Goal: Transaction & Acquisition: Obtain resource

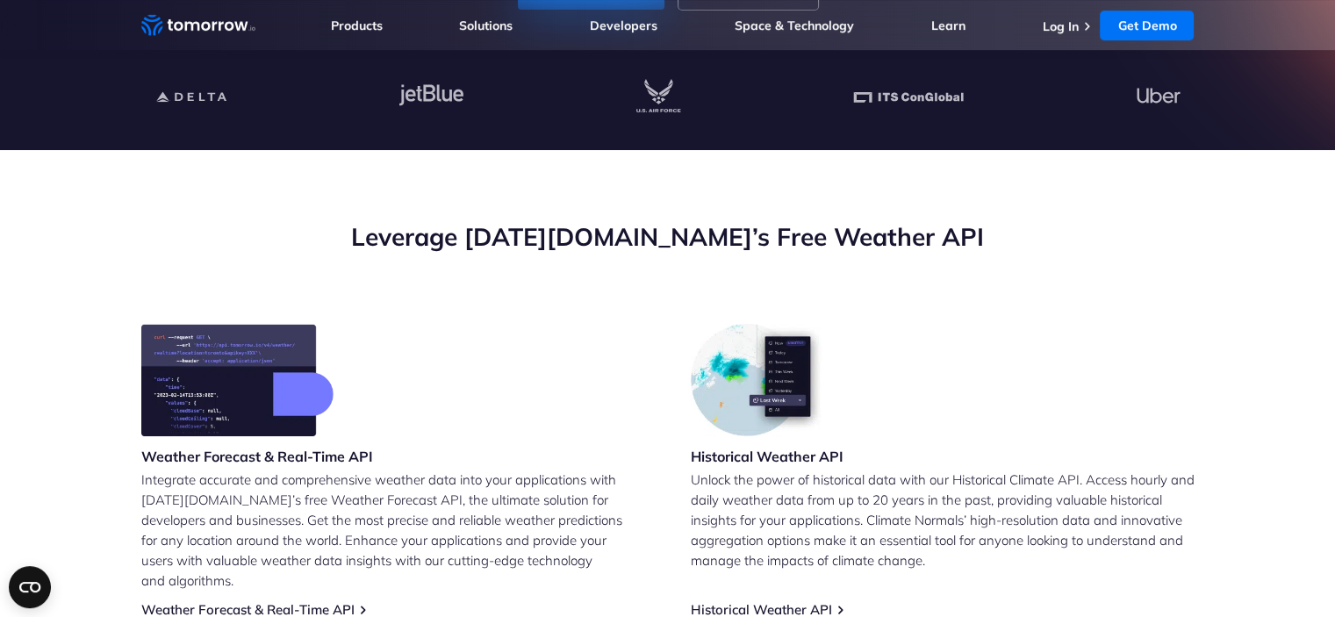
scroll to position [540, 0]
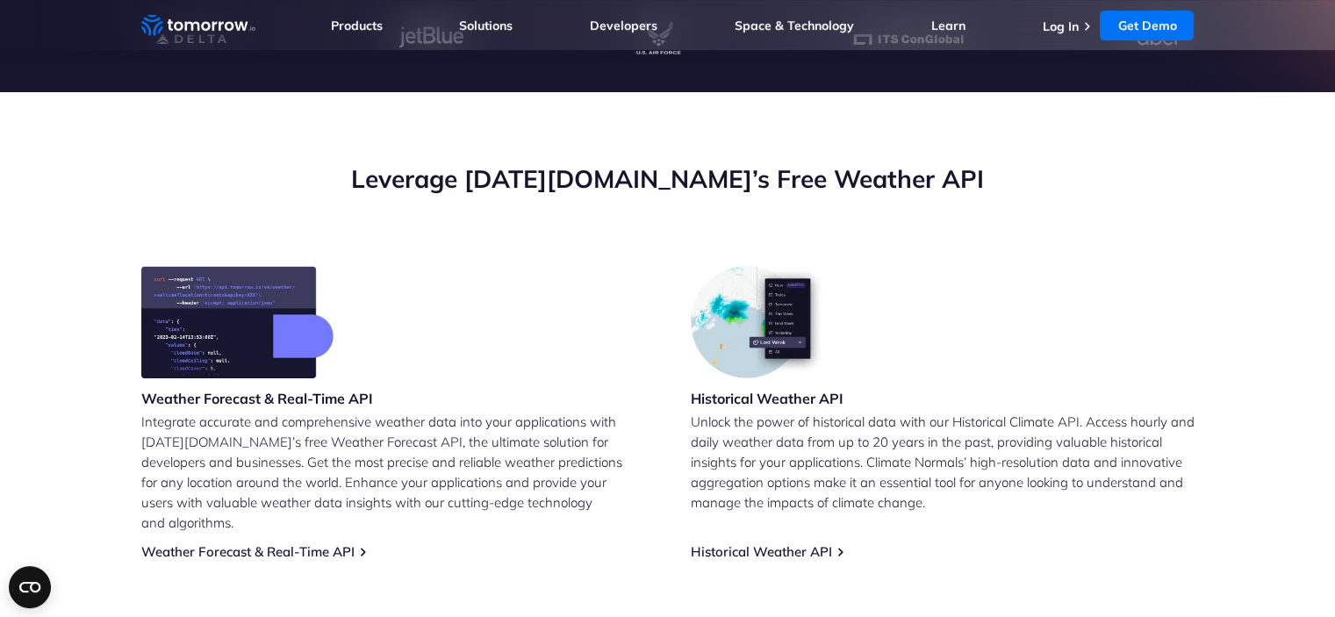
drag, startPoint x: 567, startPoint y: 355, endPoint x: 586, endPoint y: 440, distance: 86.4
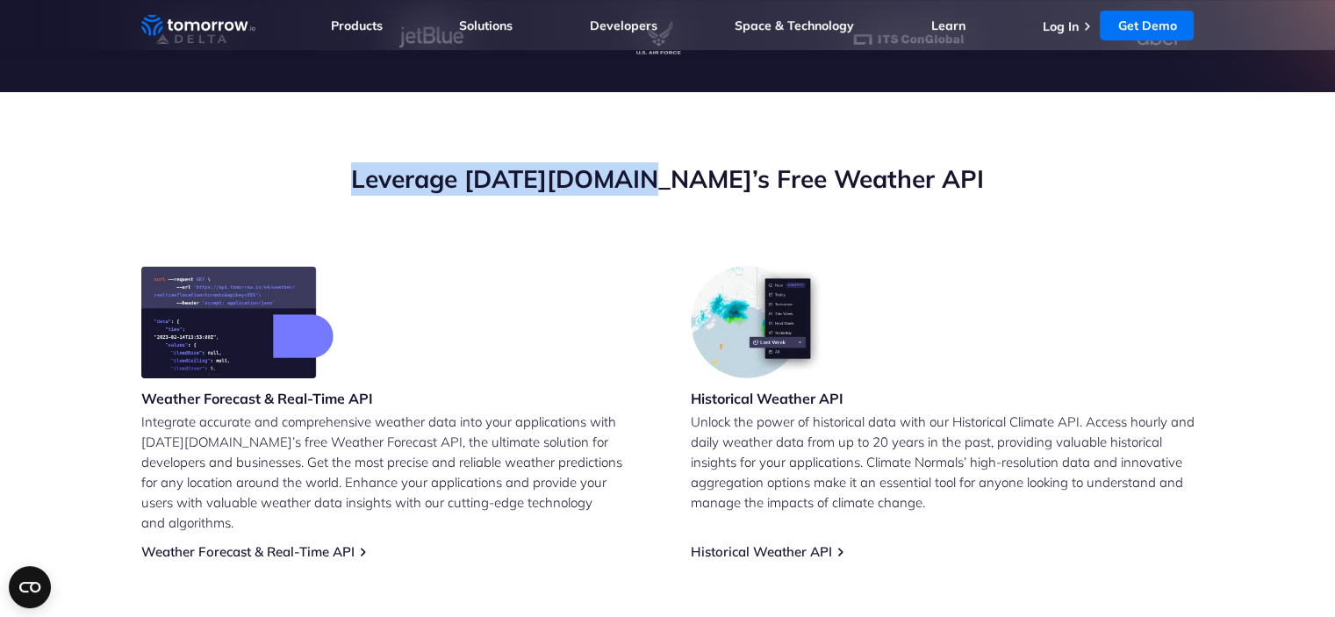
drag, startPoint x: 695, startPoint y: 180, endPoint x: 409, endPoint y: 181, distance: 286.0
click at [409, 181] on h2 "Leverage [DATE][DOMAIN_NAME]’s Free Weather API" at bounding box center [667, 178] width 1053 height 33
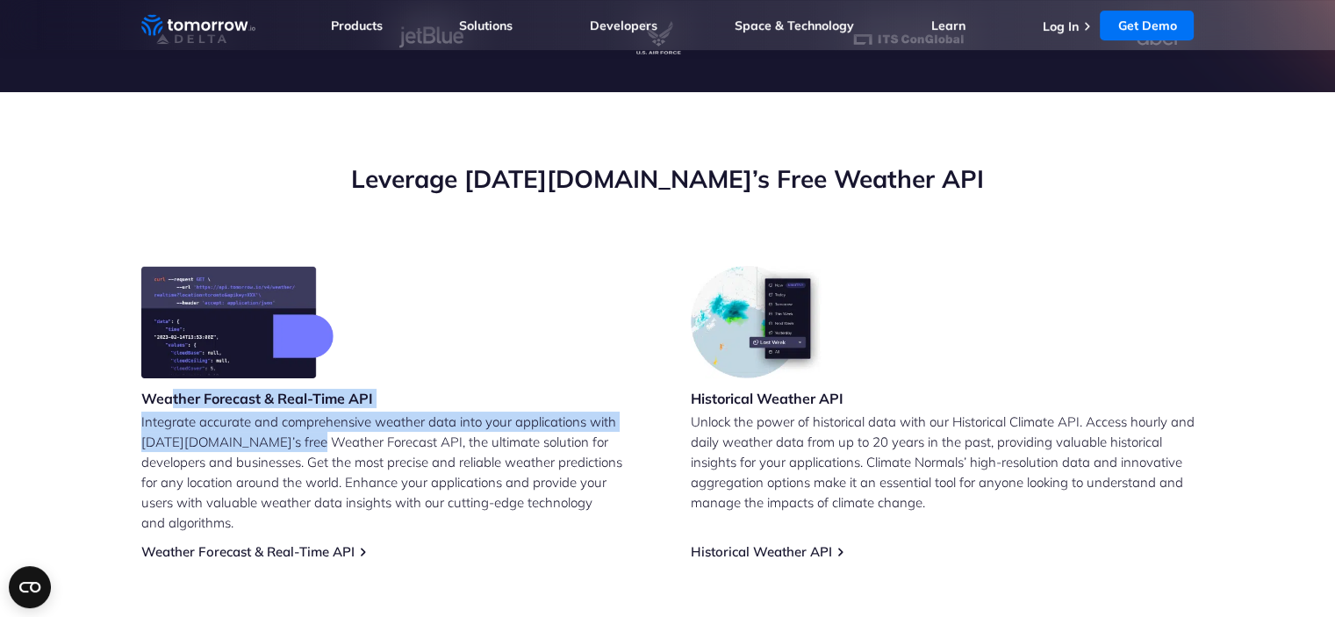
drag, startPoint x: 168, startPoint y: 408, endPoint x: 305, endPoint y: 432, distance: 138.9
click at [305, 432] on div "Weather Forecast & Real-Time API Integrate accurate and comprehensive weather d…" at bounding box center [393, 413] width 504 height 294
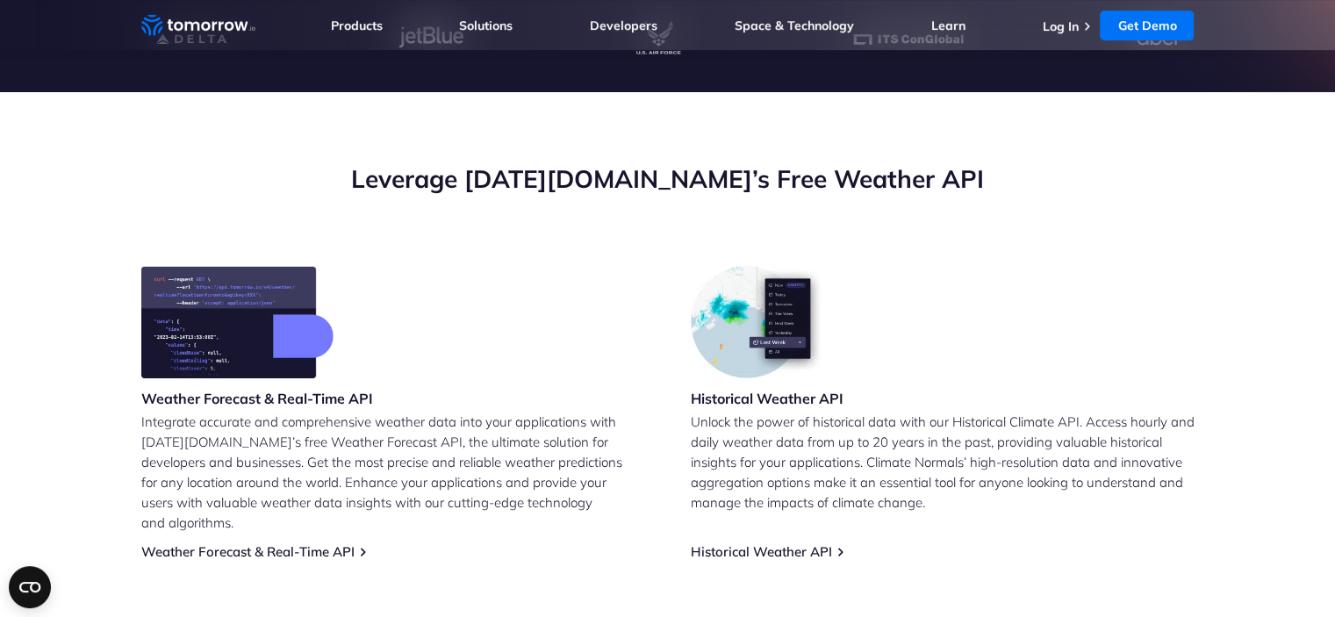
click at [301, 465] on p "Integrate accurate and comprehensive weather data into your applications with […" at bounding box center [393, 472] width 504 height 121
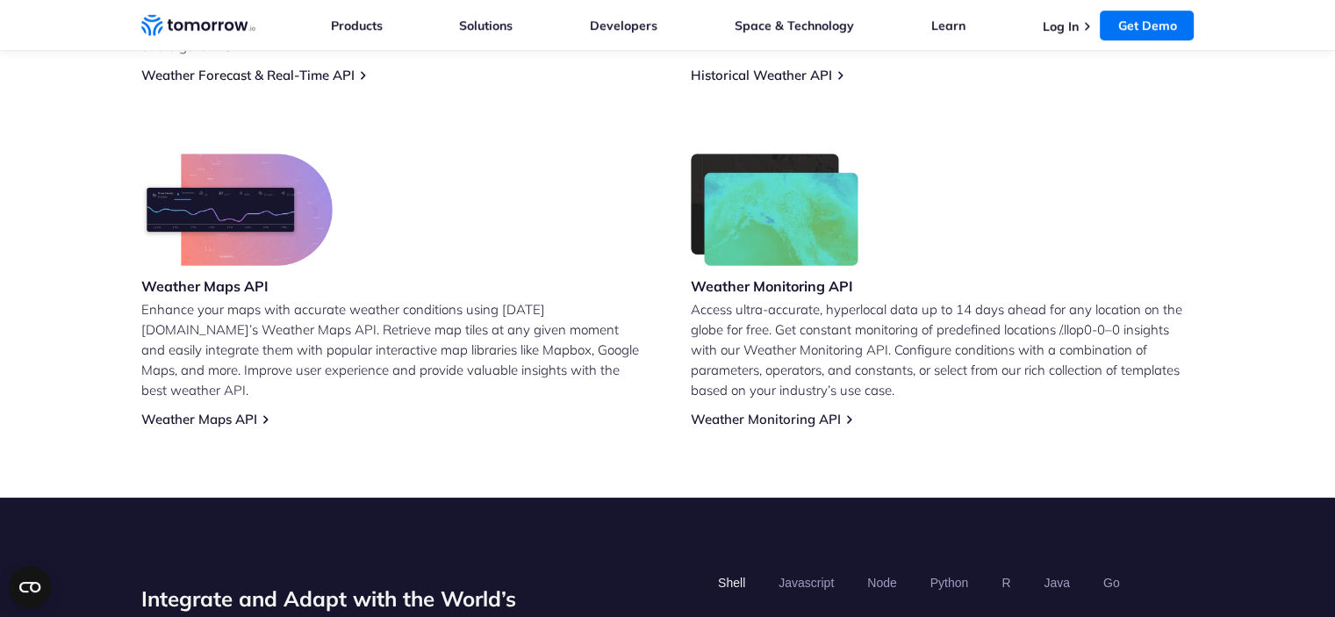
drag, startPoint x: 818, startPoint y: 286, endPoint x: 804, endPoint y: 342, distance: 57.9
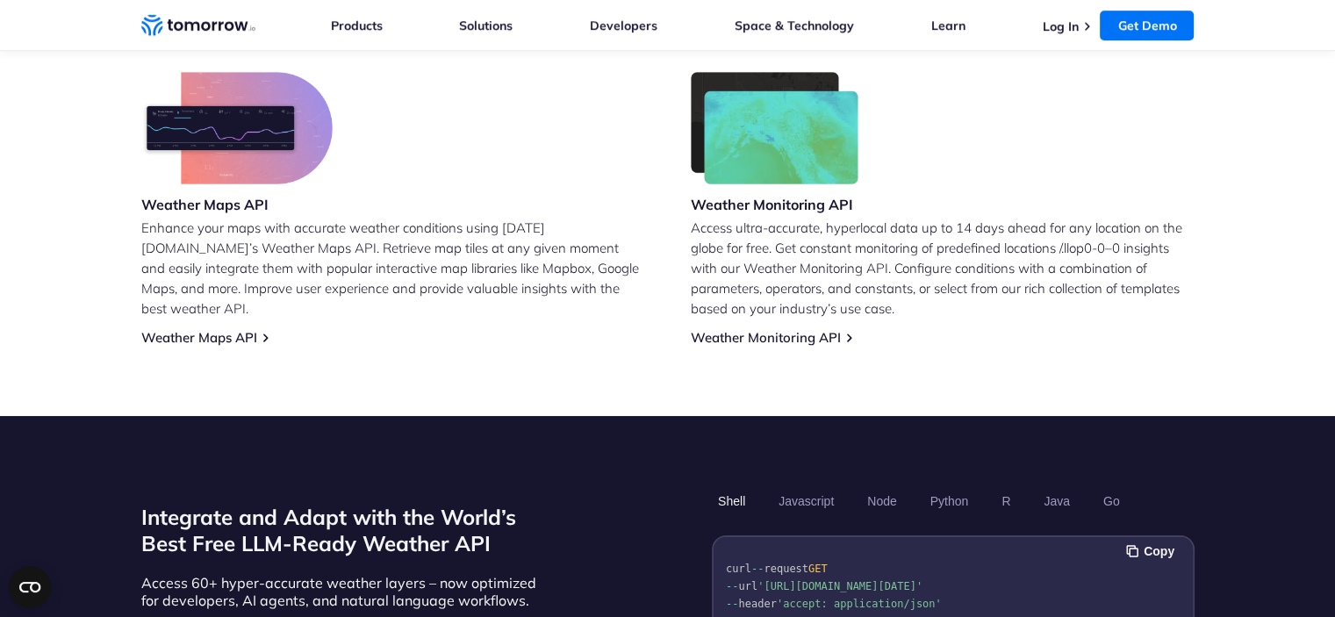
drag, startPoint x: 154, startPoint y: 280, endPoint x: 203, endPoint y: 326, distance: 67.0
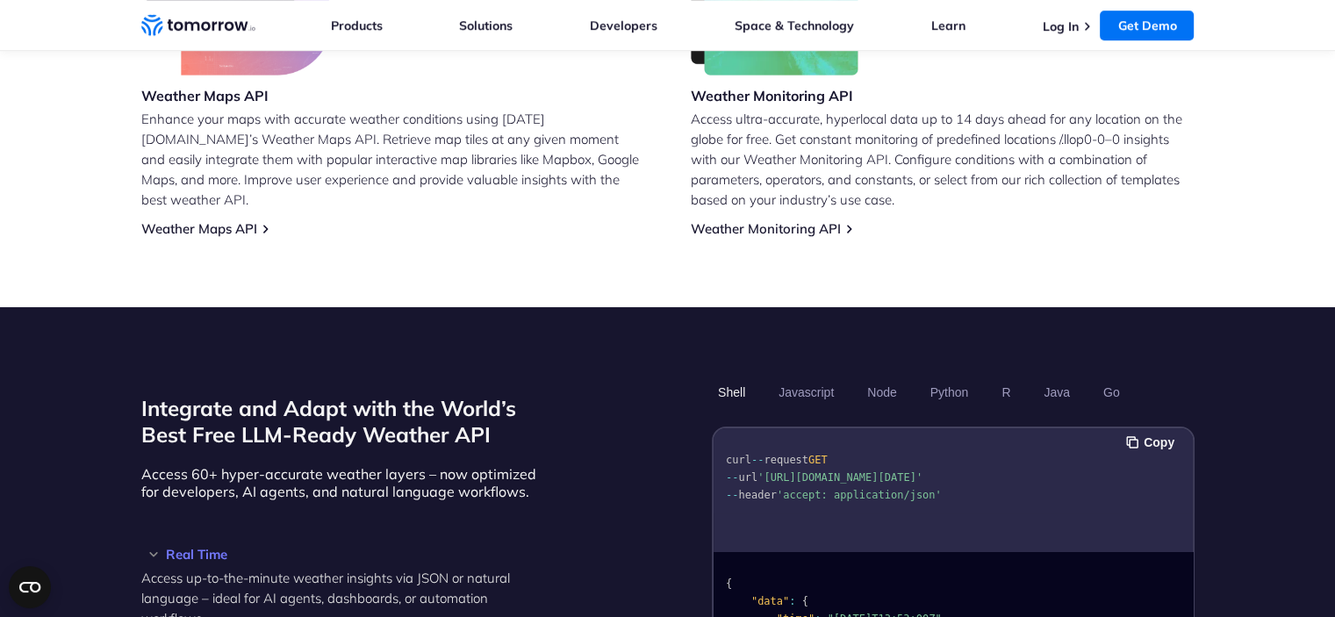
scroll to position [1471, 0]
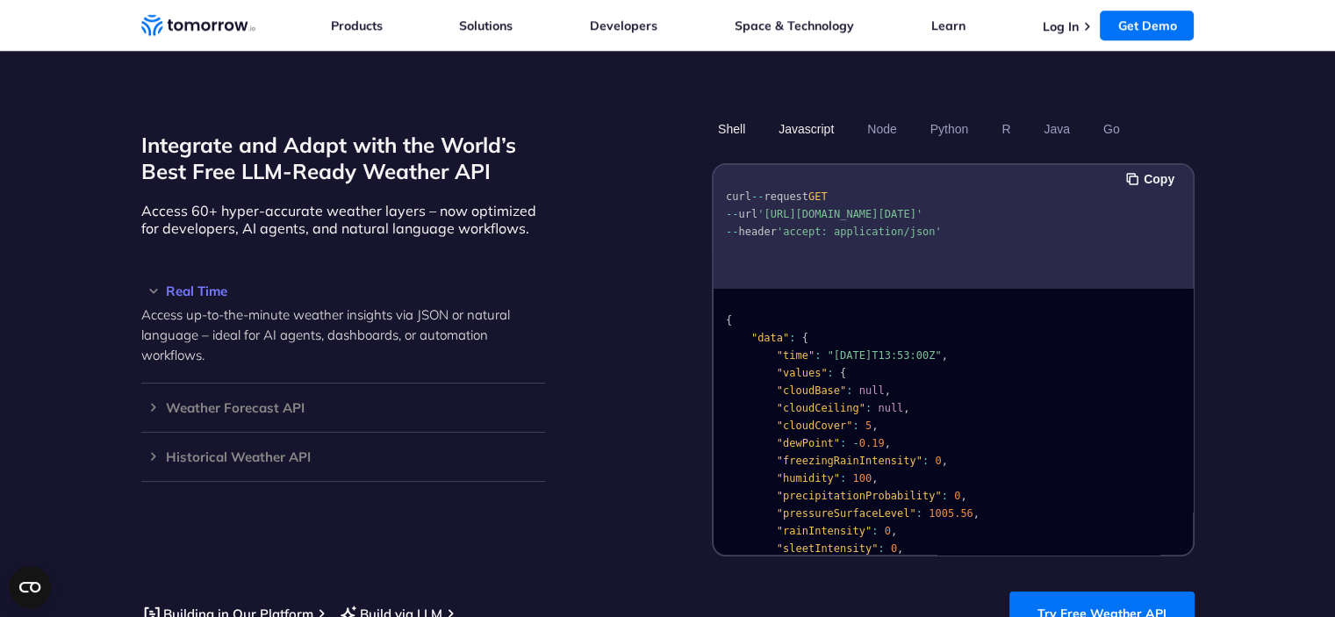
click at [824, 118] on button "Javascript" at bounding box center [806, 129] width 68 height 30
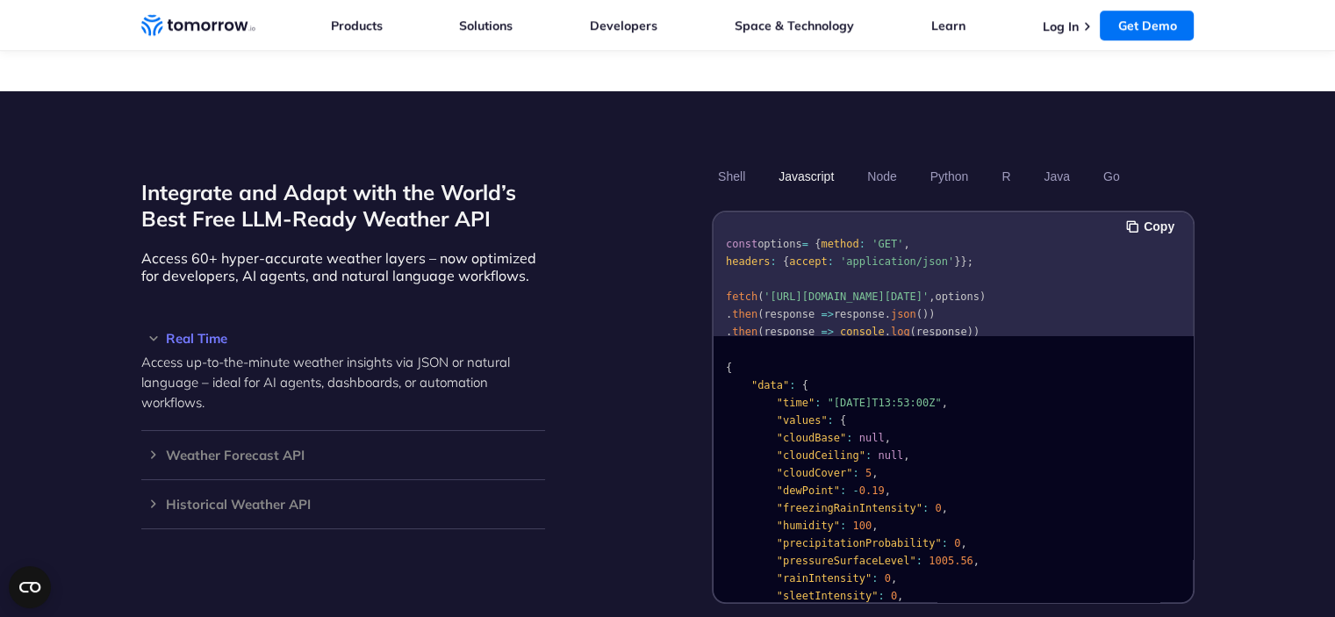
scroll to position [1499, 0]
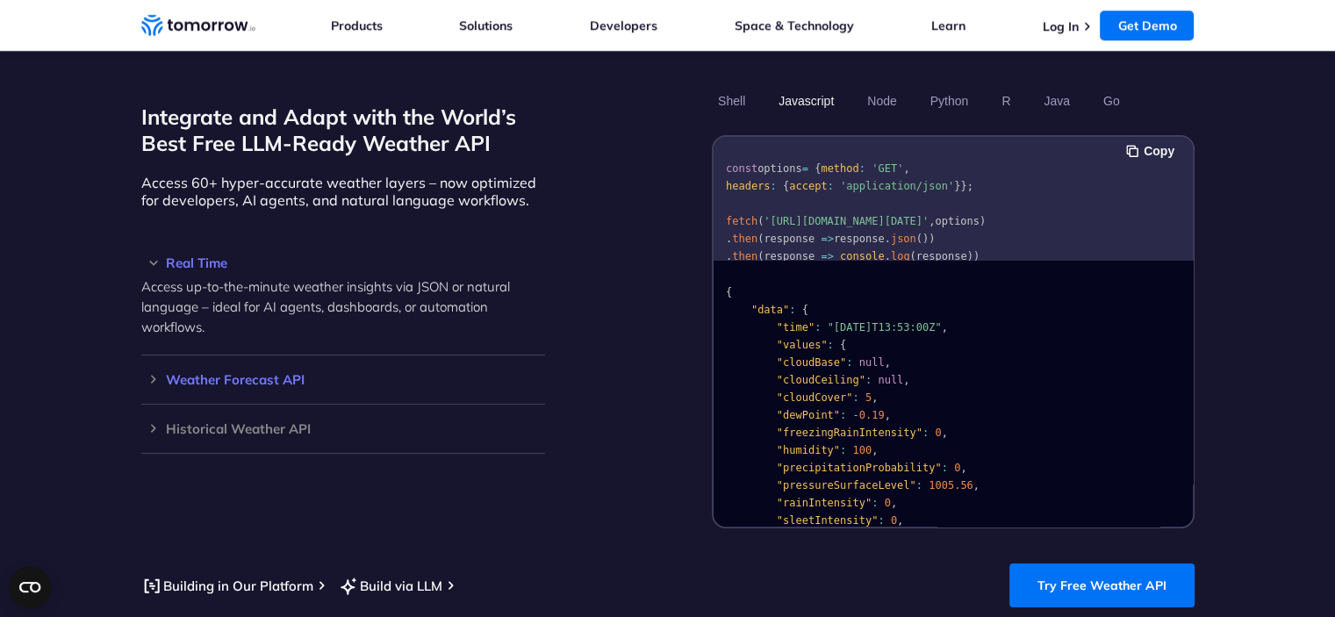
click at [211, 373] on h3 "Weather Forecast API" at bounding box center [343, 379] width 404 height 13
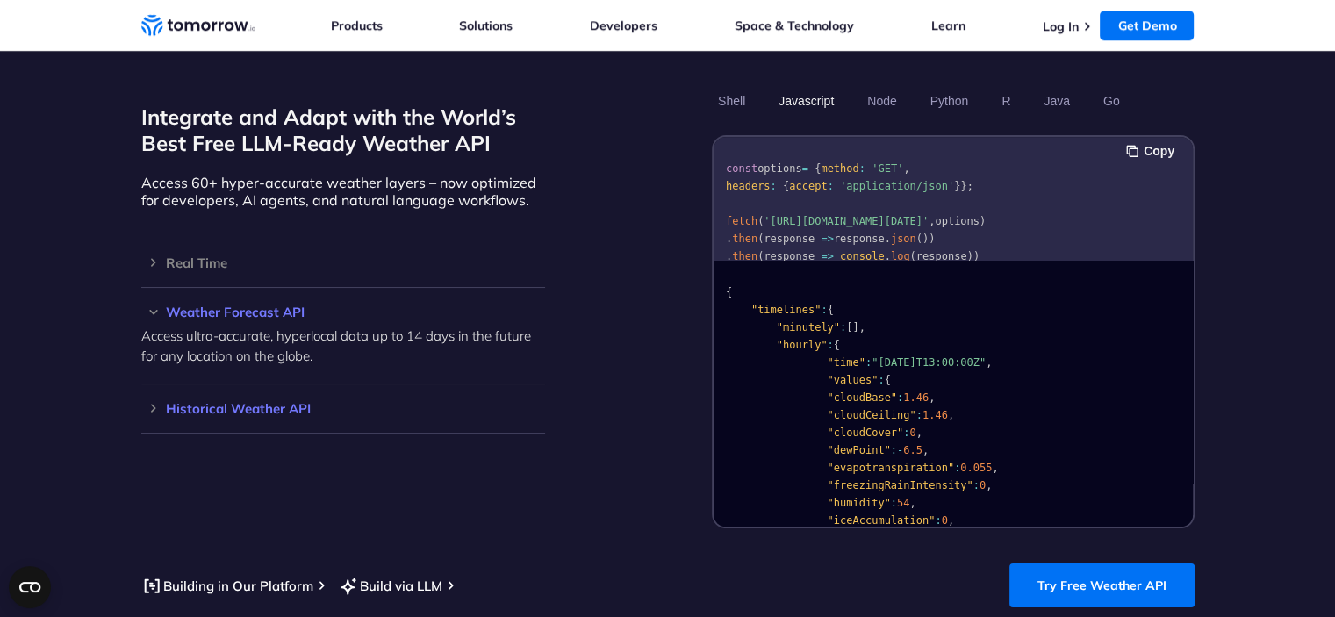
click at [216, 402] on h3 "Historical Weather API" at bounding box center [343, 408] width 404 height 13
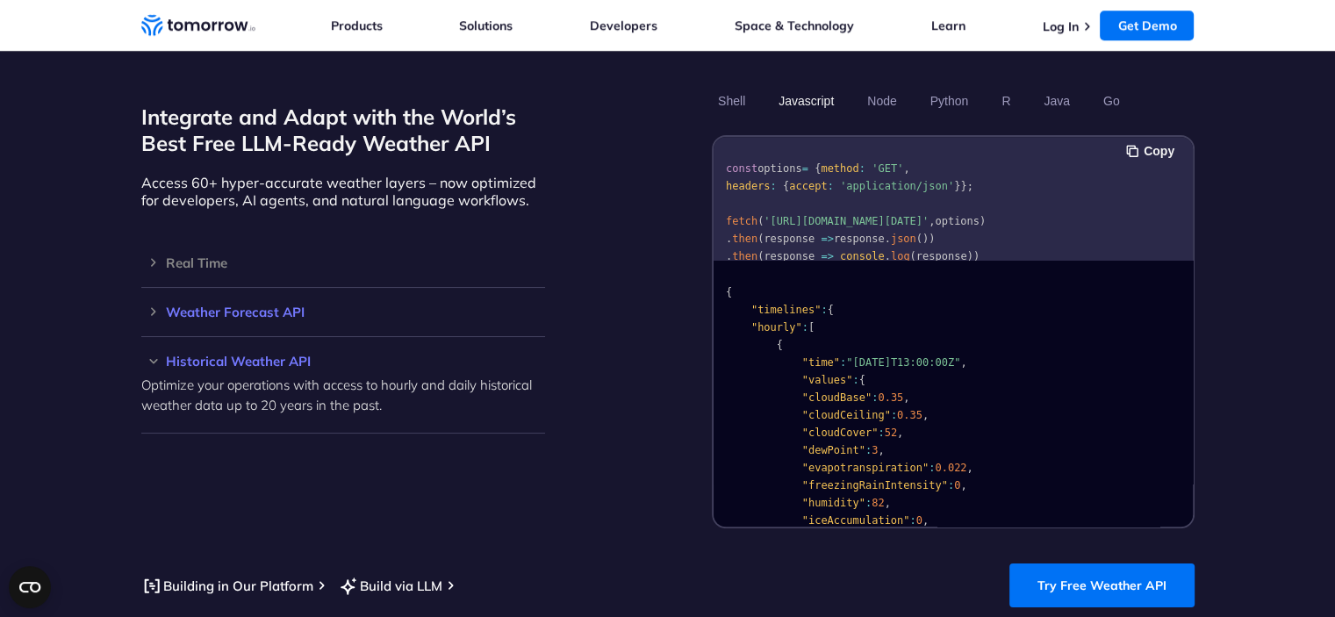
click at [203, 301] on div "Weather Forecast API Access ultra-accurate, hyperlocal data up to 14 days in th…" at bounding box center [343, 312] width 404 height 49
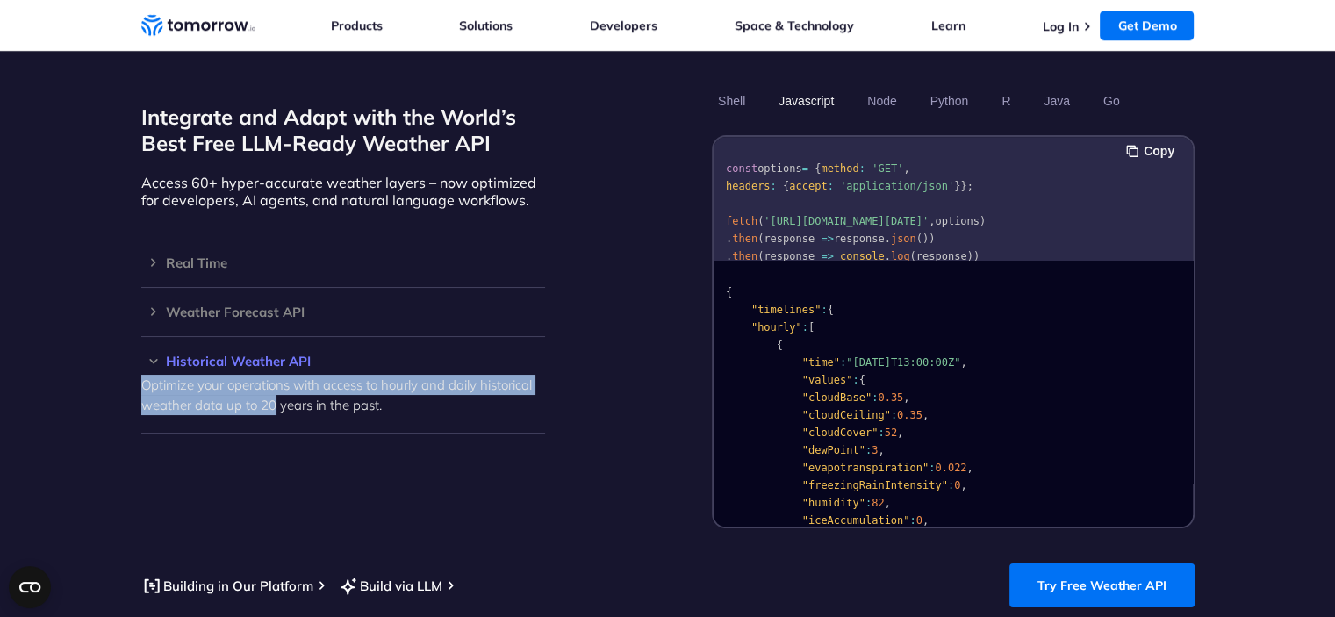
drag, startPoint x: 132, startPoint y: 364, endPoint x: 275, endPoint y: 388, distance: 145.0
click at [275, 388] on section "Integrate and Adapt with the World’s Best Free LLM-Ready Weather API Access 60+…" at bounding box center [667, 347] width 1335 height 662
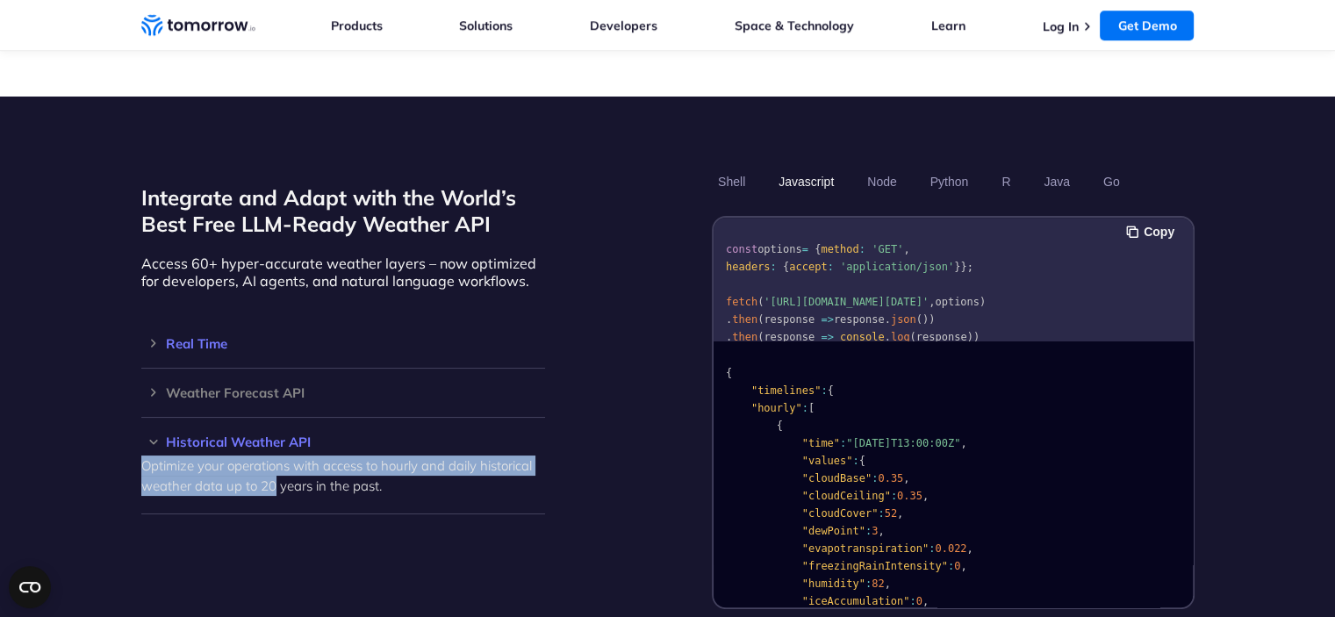
scroll to position [1692, 0]
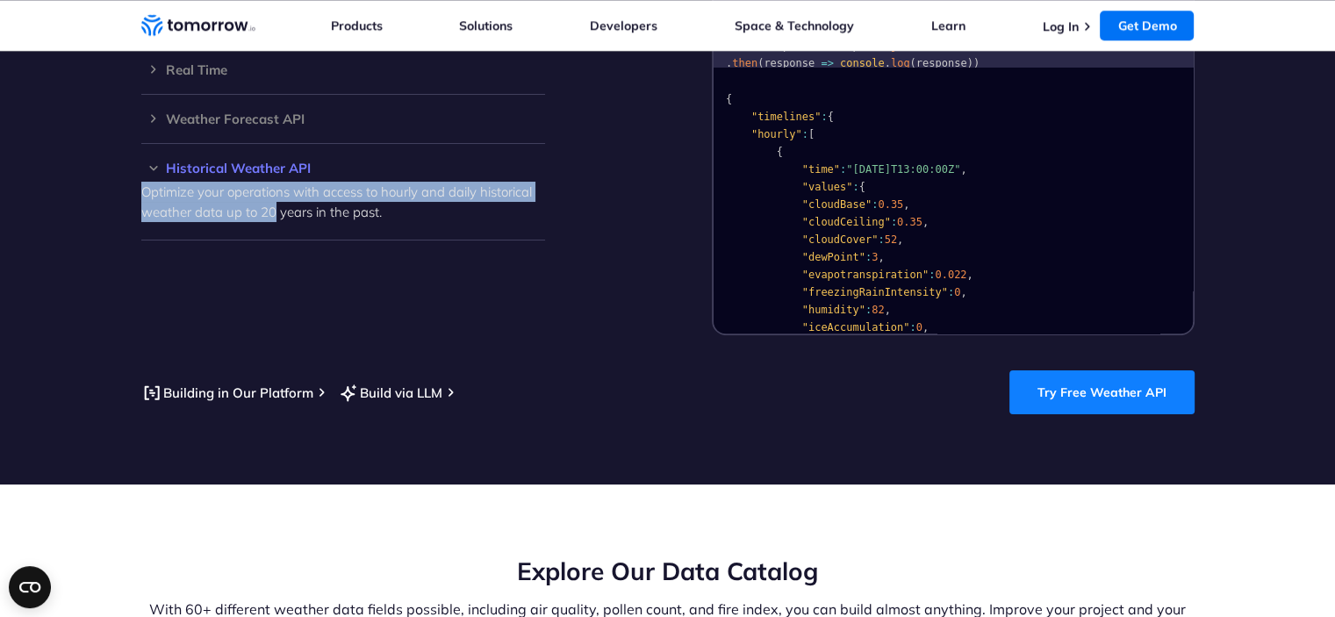
click at [1144, 382] on link "Try Free Weather API" at bounding box center [1101, 392] width 185 height 44
